Goal: Transaction & Acquisition: Purchase product/service

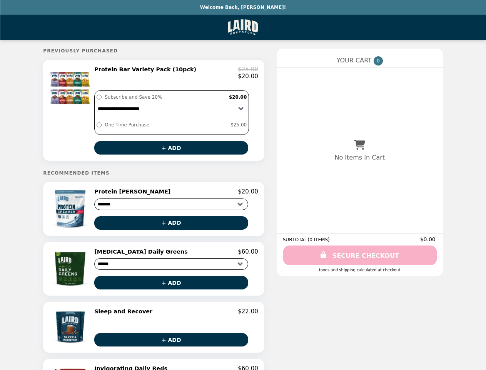
click at [92, 112] on div at bounding box center [70, 110] width 43 height 89
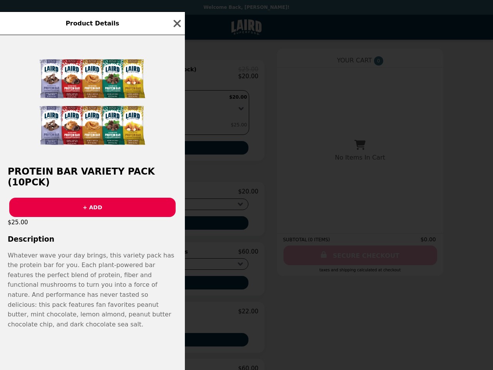
click at [176, 74] on div "Product Details Protein Bar Variety Pack (10pck) + ADD $25.00 Description Whate…" at bounding box center [246, 185] width 493 height 370
click at [176, 151] on div at bounding box center [92, 96] width 185 height 123
click at [95, 213] on button "+ ADD" at bounding box center [92, 206] width 166 height 19
click at [176, 196] on div "Product Details Protein Bar Variety Pack (10pck) + ADD $25.00 Description Whate…" at bounding box center [246, 185] width 493 height 370
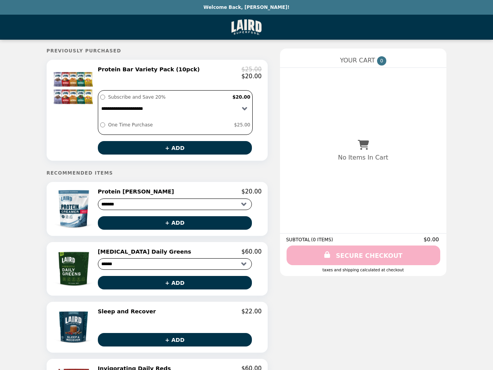
click at [176, 228] on button "+ ADD" at bounding box center [175, 222] width 154 height 13
click at [95, 274] on img at bounding box center [74, 268] width 43 height 41
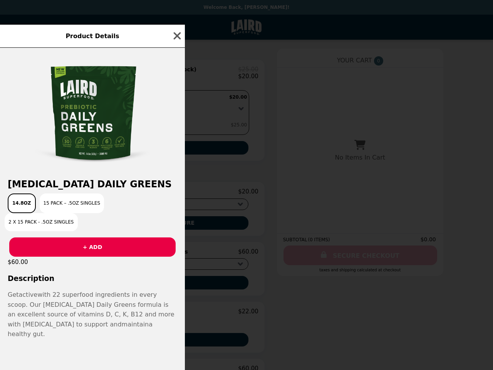
click at [176, 257] on div "Product Details [MEDICAL_DATA] Daily Greens 14.8oz 15 Pack – .5oz Singles 2 x 1…" at bounding box center [246, 185] width 493 height 370
click at [176, 282] on h3 "Description" at bounding box center [92, 278] width 185 height 8
click at [95, 333] on p "Get active with 22 superfood ingredients in every scoop. Our [MEDICAL_DATA] Dai…" at bounding box center [92, 313] width 169 height 49
